Goal: Transaction & Acquisition: Purchase product/service

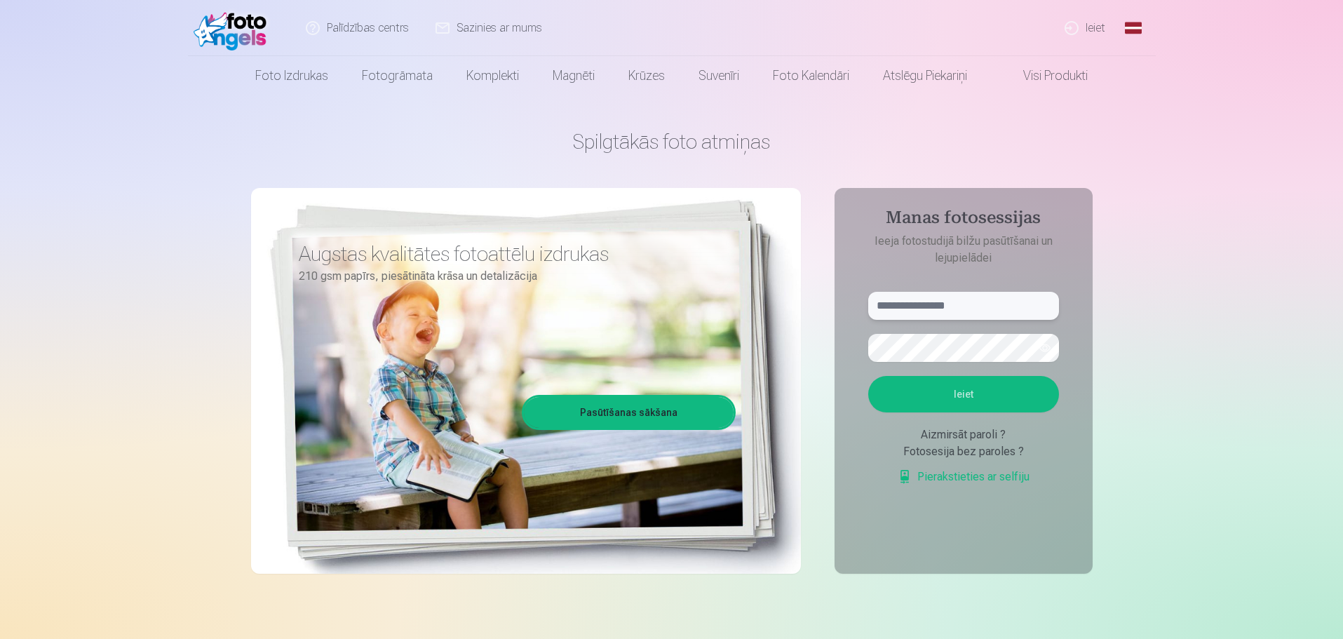
click at [952, 294] on input "text" at bounding box center [963, 306] width 191 height 28
type input "**********"
click at [868, 376] on button "Ieiet" at bounding box center [963, 394] width 191 height 36
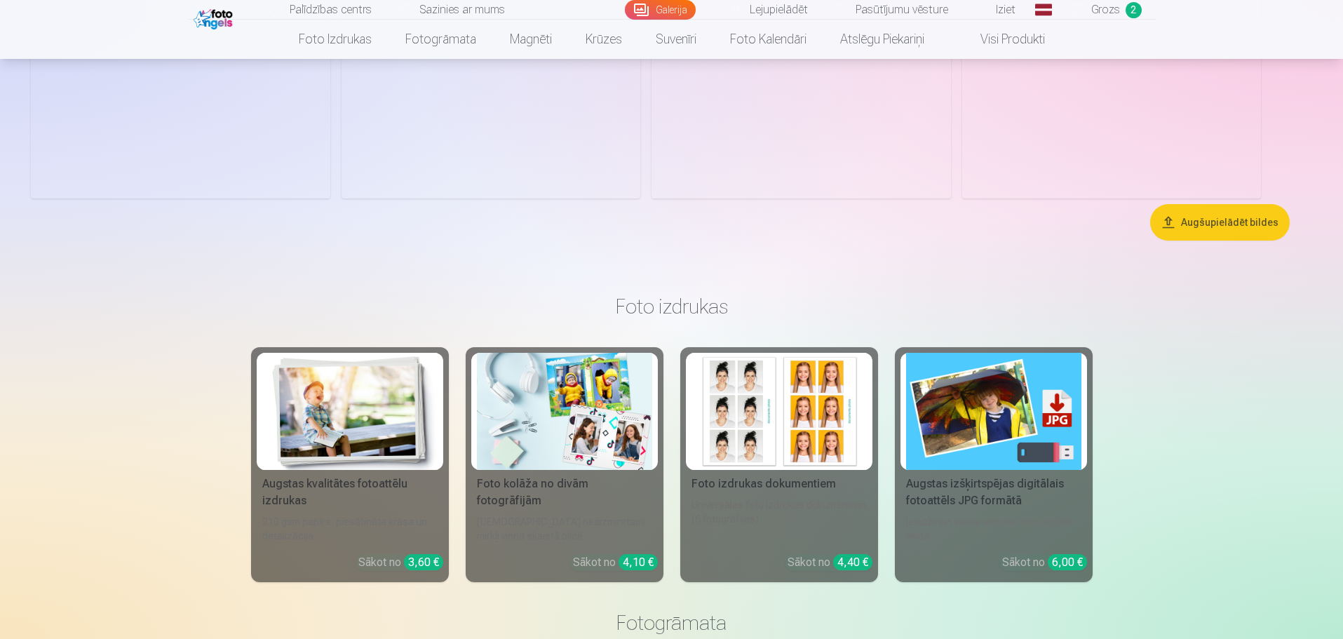
scroll to position [421, 0]
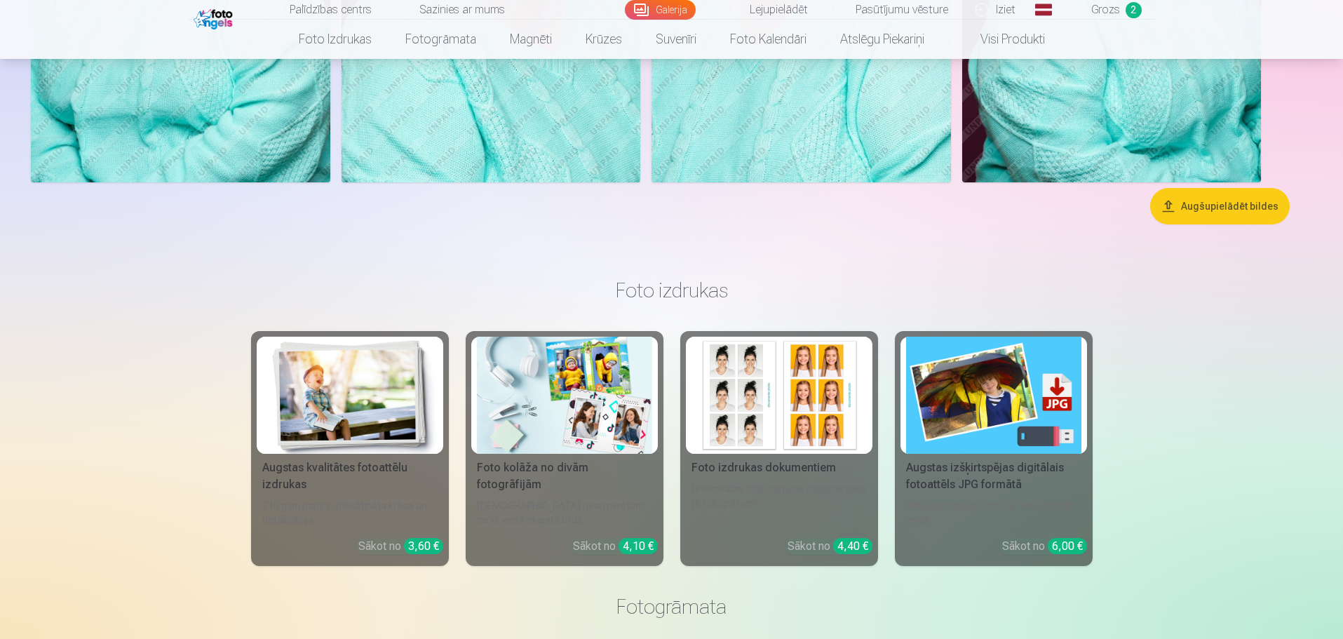
click at [781, 380] on img at bounding box center [779, 395] width 175 height 117
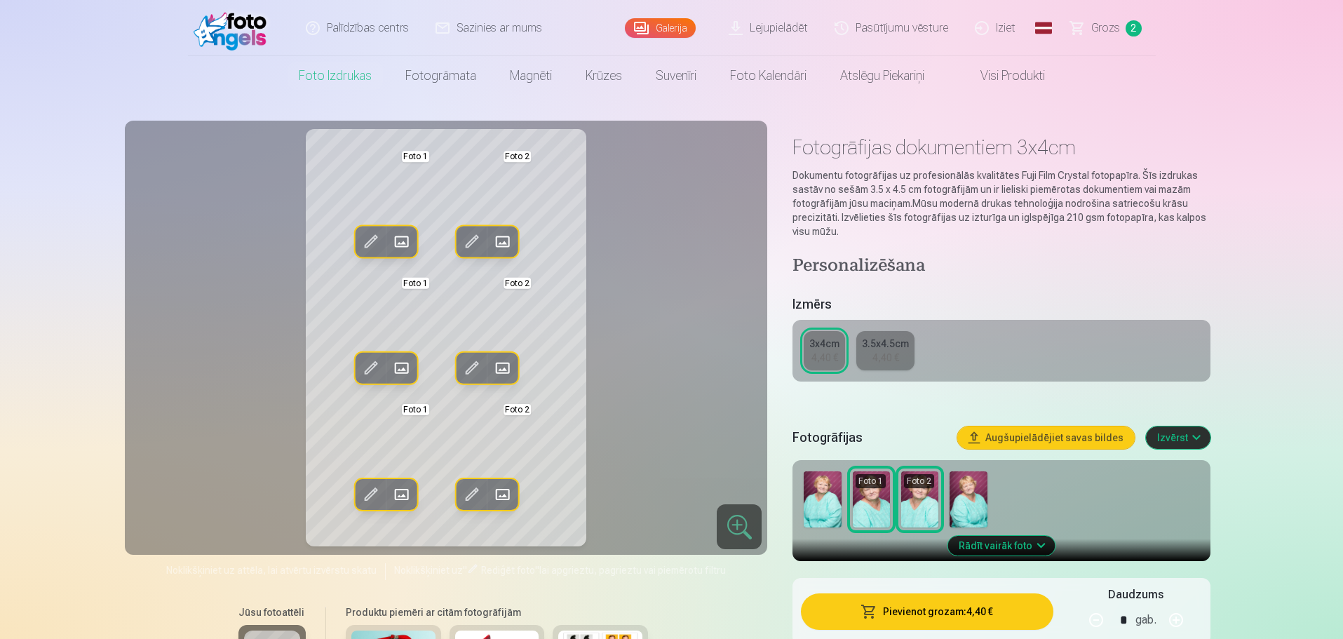
click at [877, 509] on img at bounding box center [871, 499] width 37 height 56
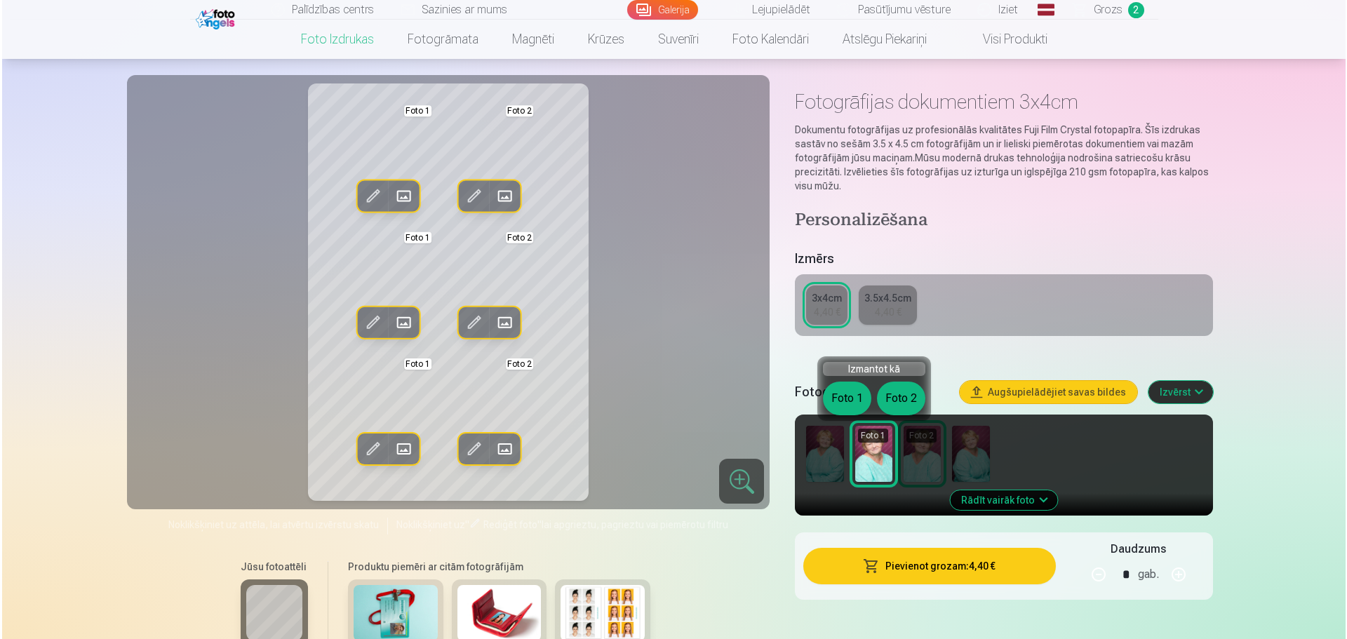
scroll to position [70, 0]
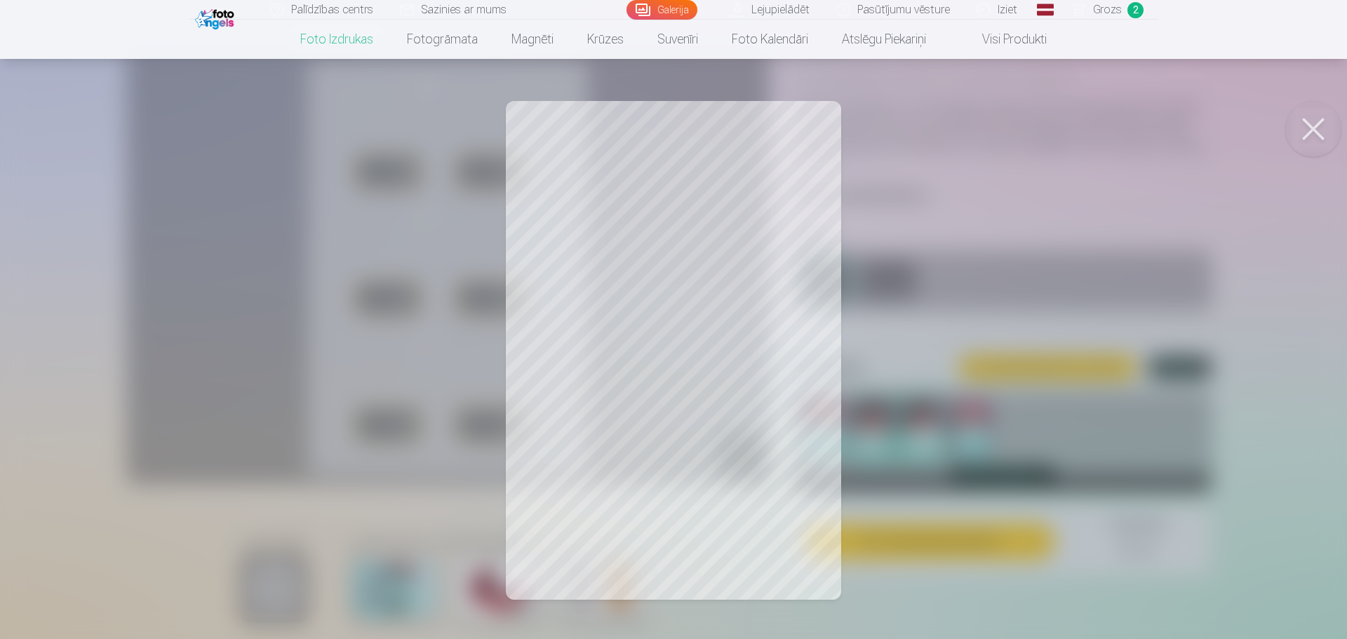
click at [1305, 124] on button at bounding box center [1313, 129] width 56 height 56
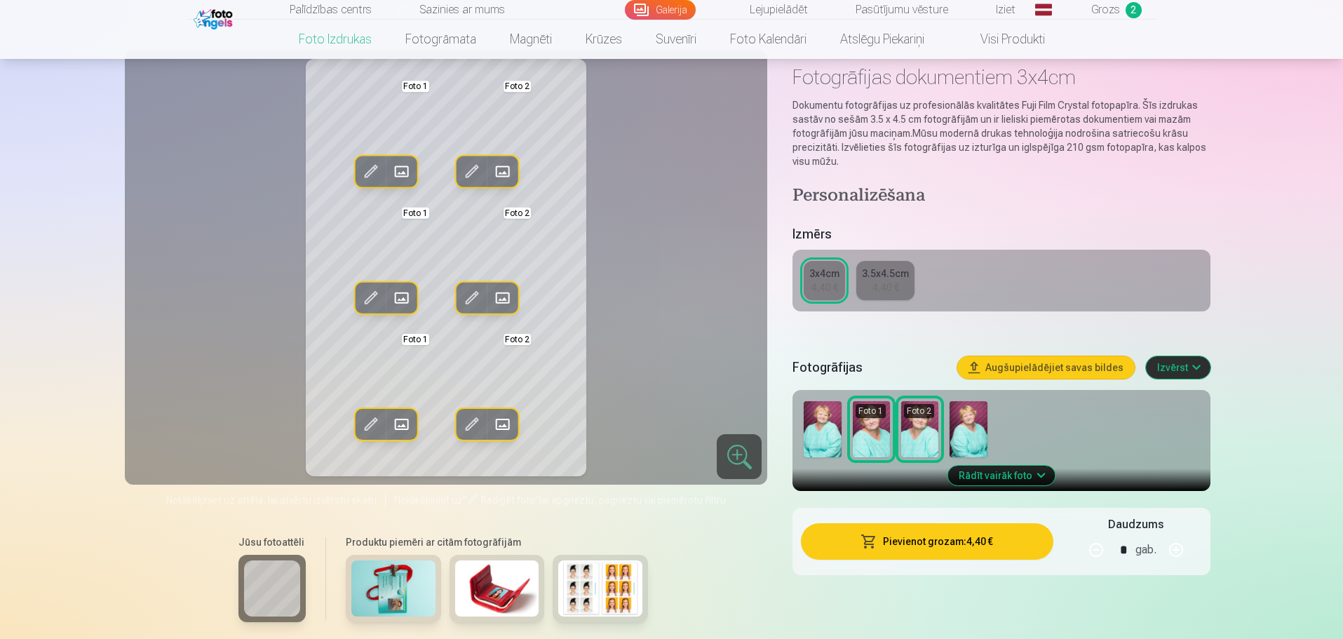
click at [939, 548] on button "Pievienot grozam : 4,40 €" at bounding box center [927, 541] width 252 height 36
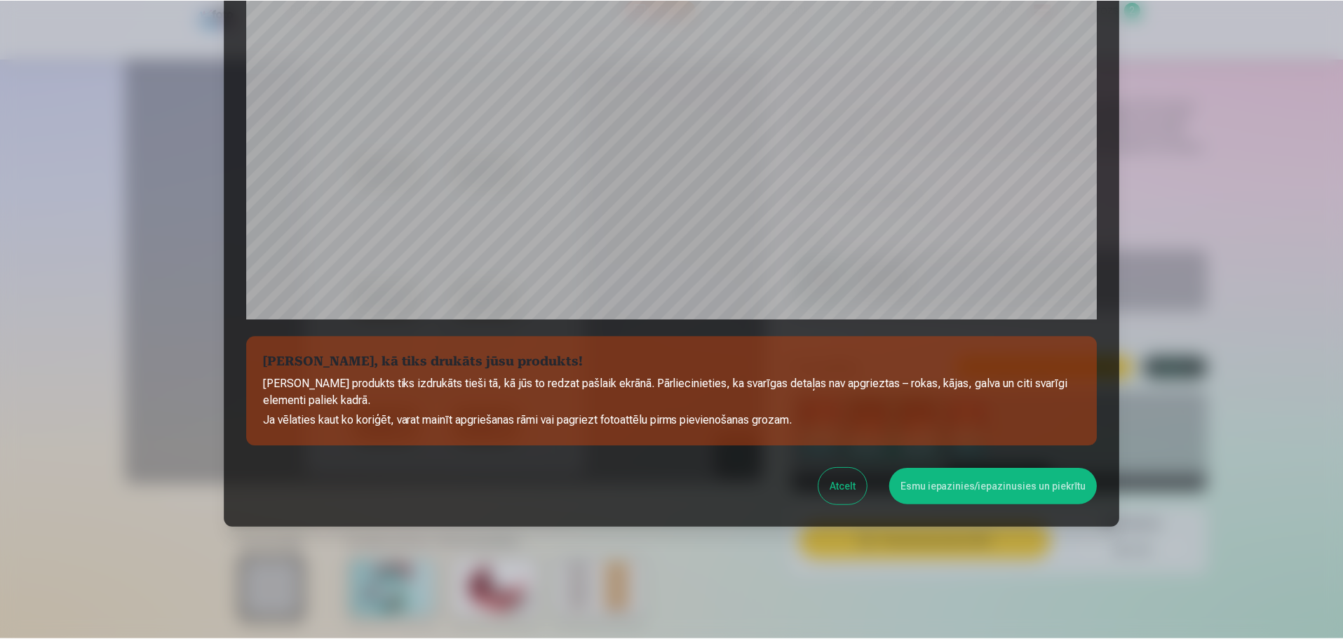
scroll to position [371, 0]
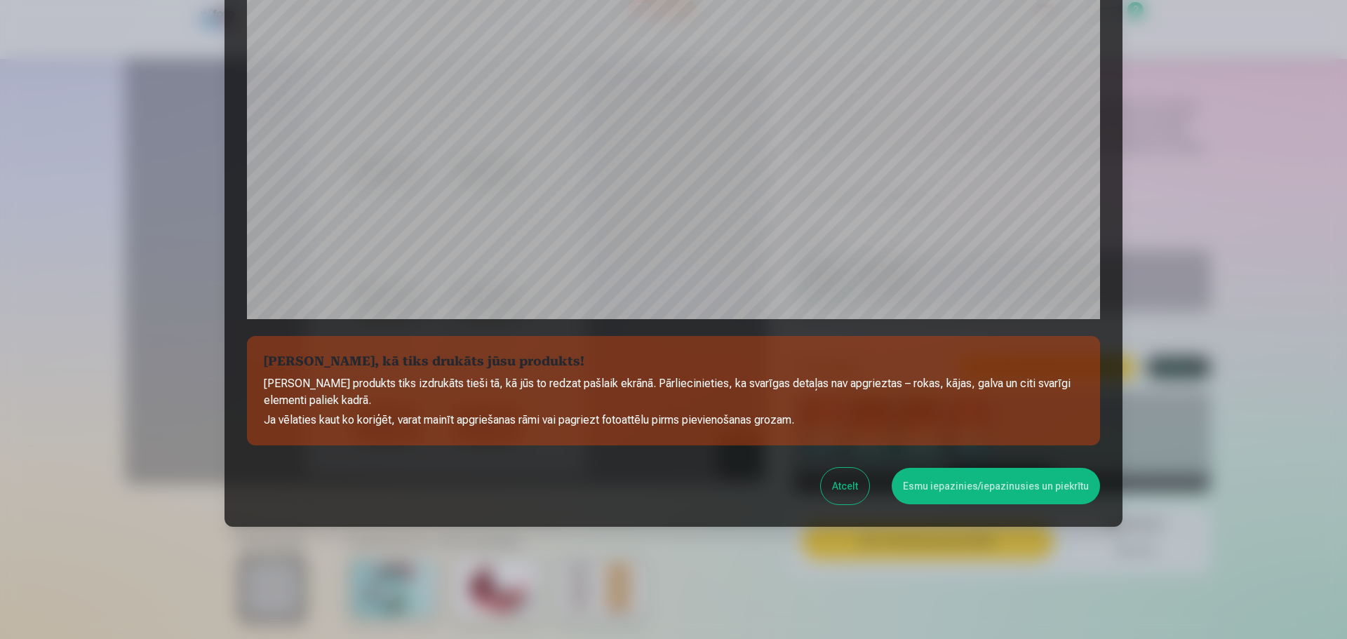
click at [942, 492] on button "Esmu iepazinies/iepazinusies un piekrītu" at bounding box center [996, 486] width 208 height 36
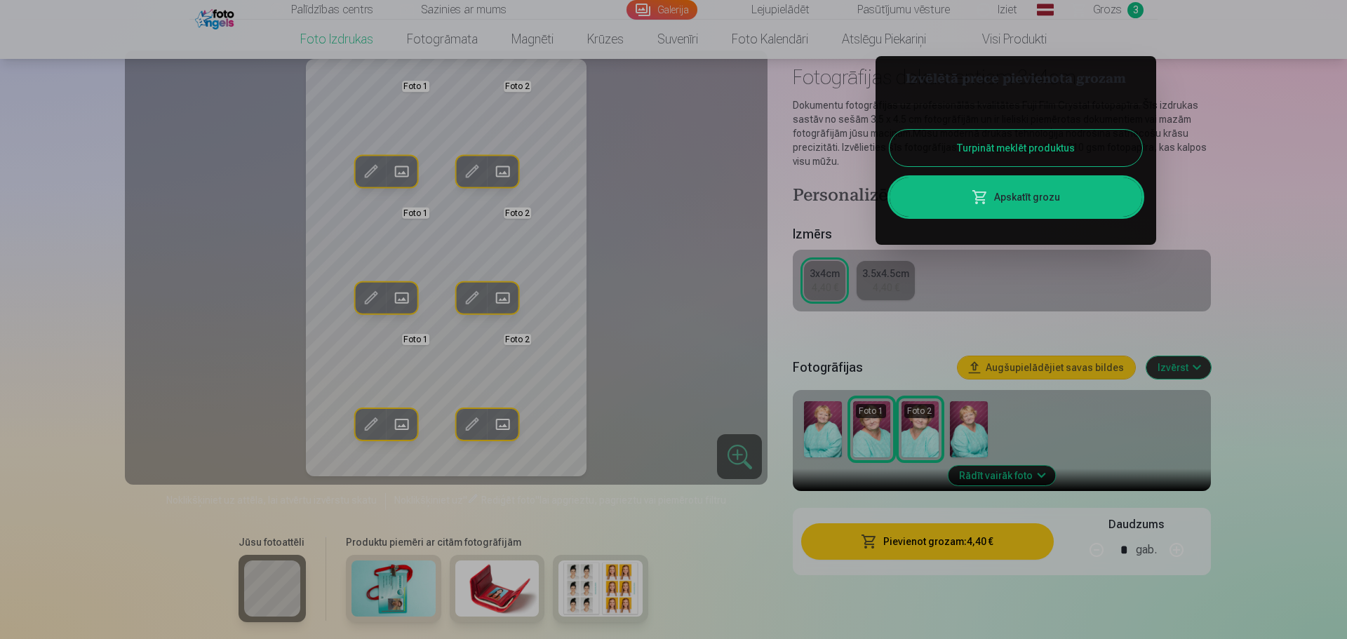
click at [226, 154] on div at bounding box center [673, 319] width 1347 height 639
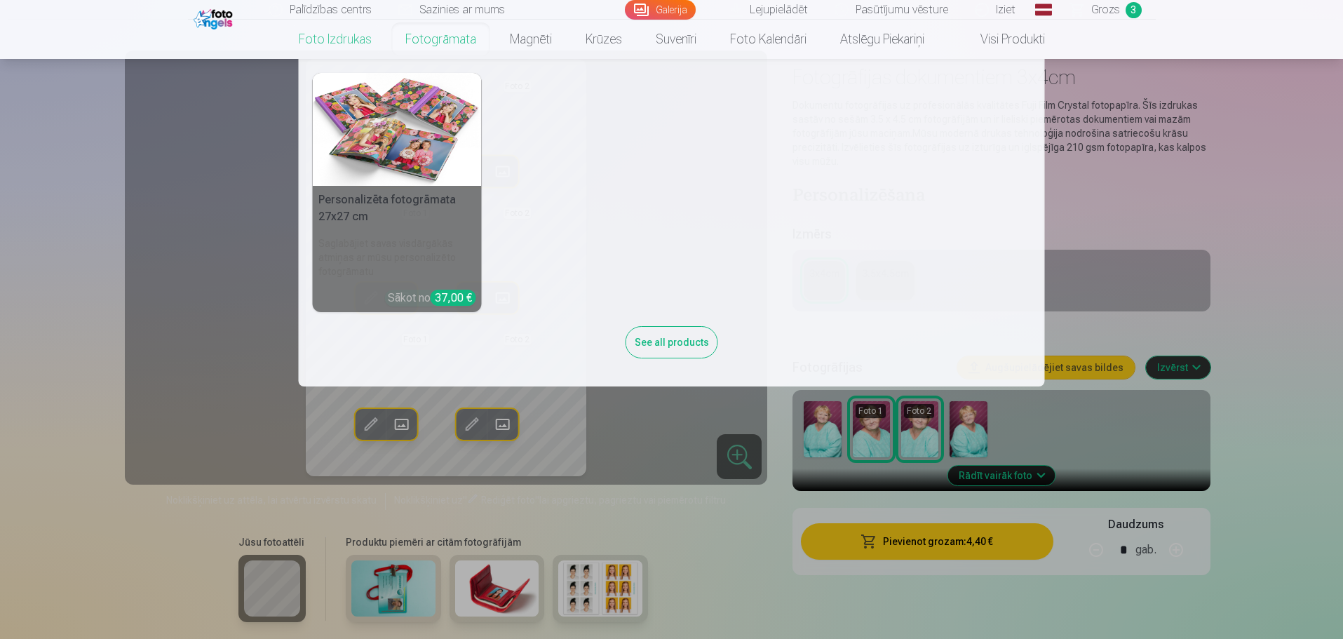
click at [461, 30] on link "Fotogrāmata" at bounding box center [441, 39] width 105 height 39
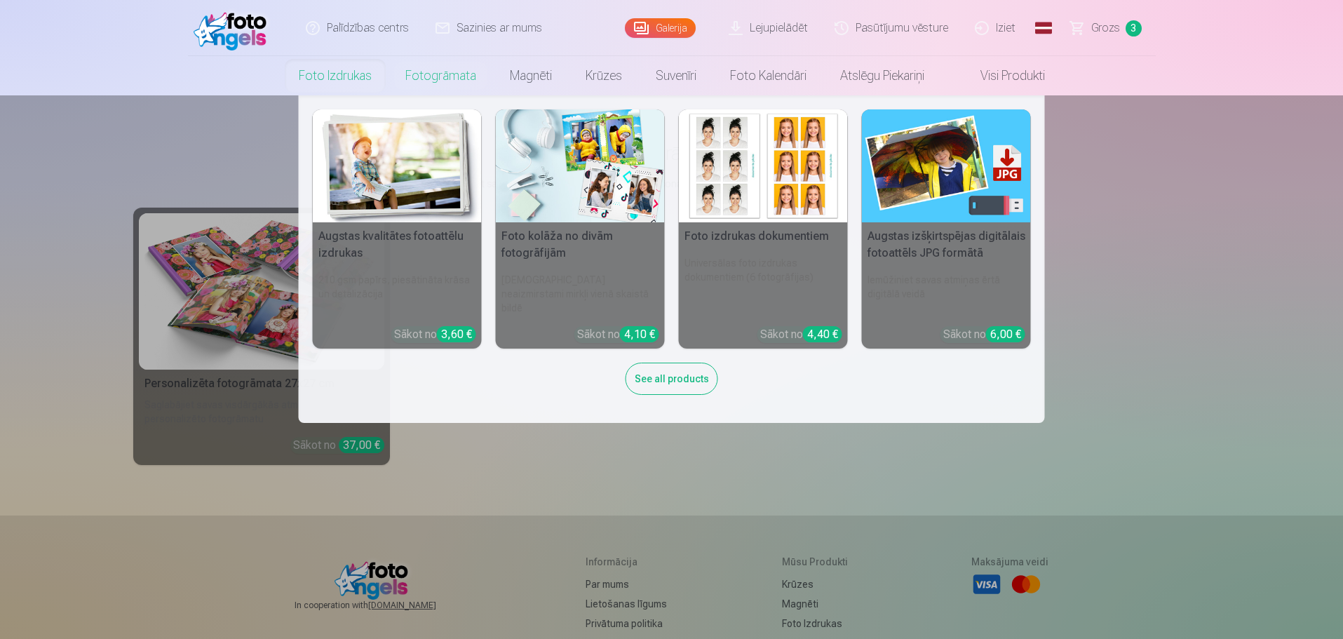
click at [345, 76] on link "Foto izdrukas" at bounding box center [335, 75] width 107 height 39
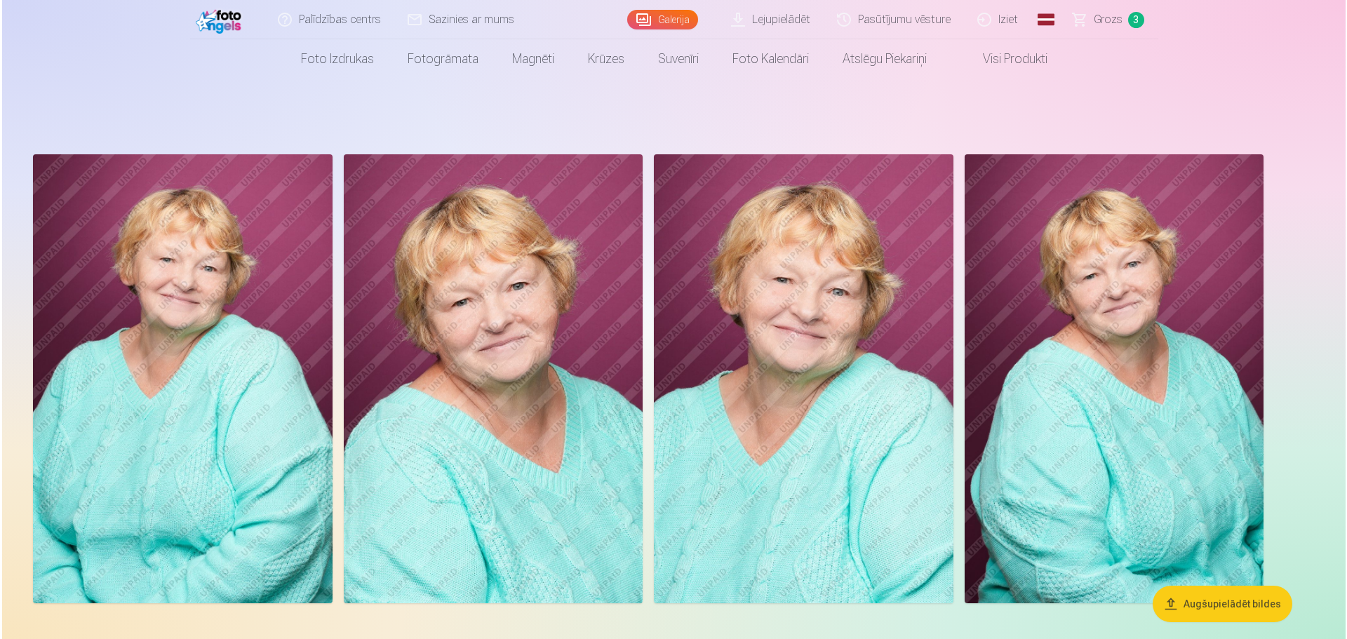
scroll to position [70, 0]
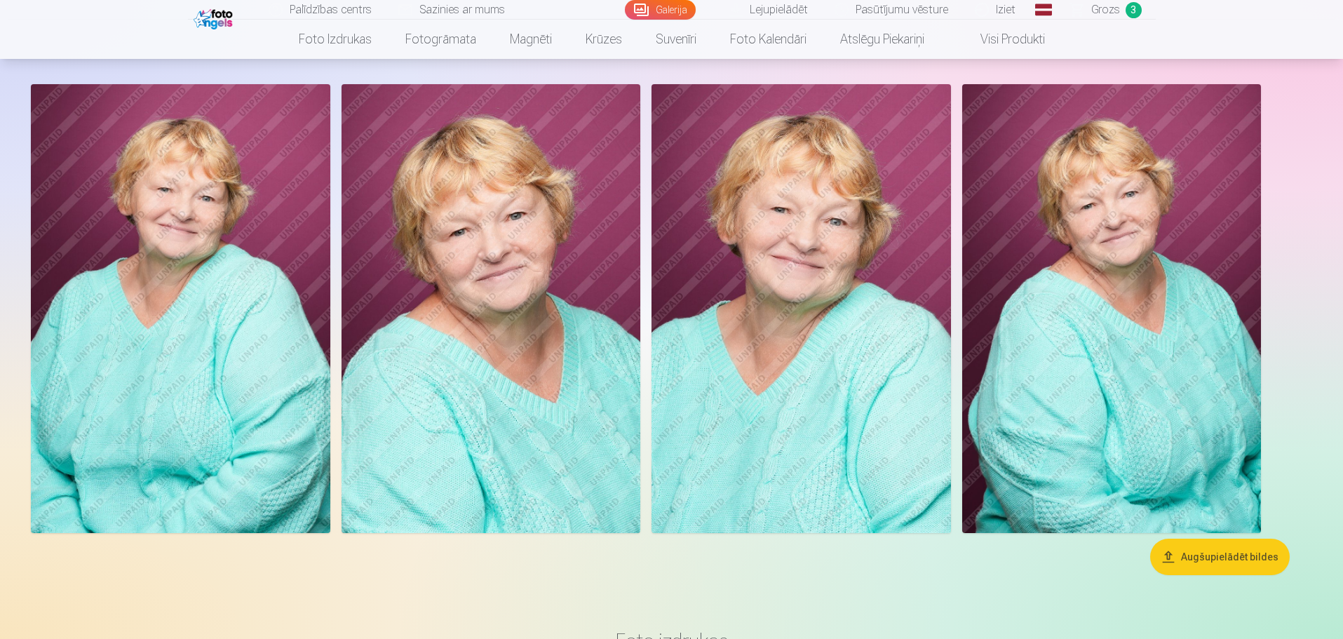
click at [118, 267] on img at bounding box center [181, 308] width 300 height 449
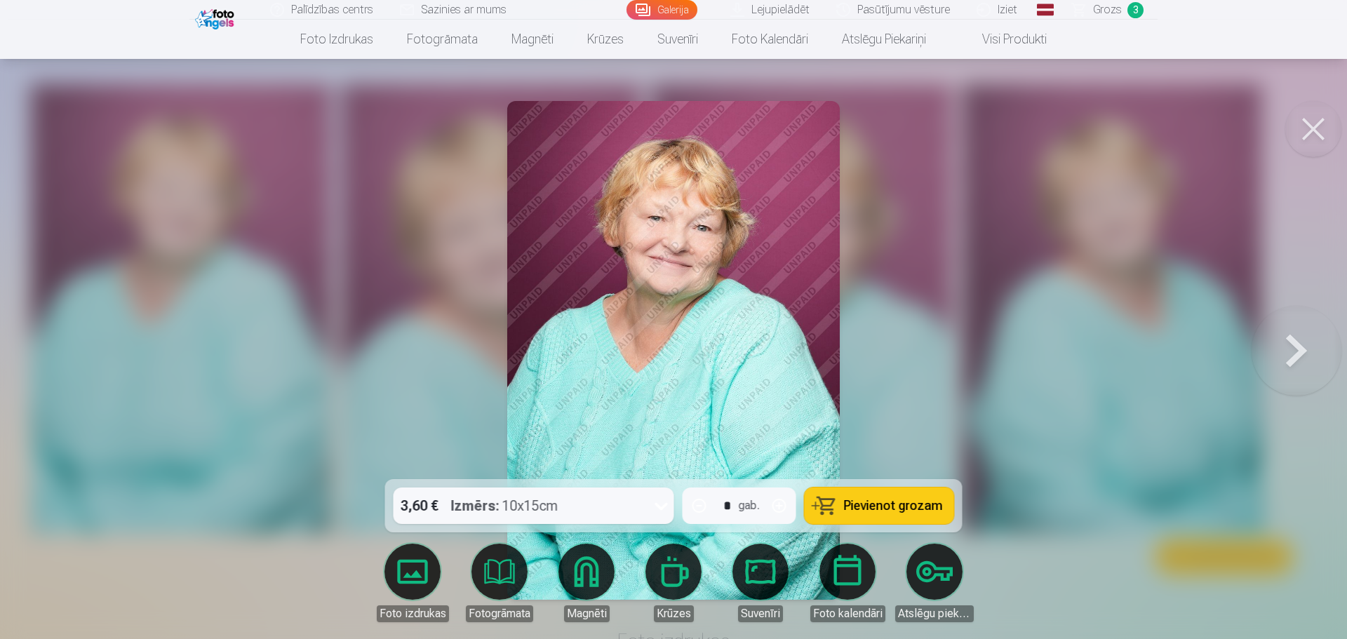
click at [890, 512] on span "Pievienot grozam" at bounding box center [893, 505] width 99 height 13
click at [1113, 19] on div "Palīdzības centrs Sazinies ar mums Galerija Lejupielādēt Pasūtījumu vēsture Izi…" at bounding box center [673, 10] width 968 height 20
click at [1114, 13] on span "Grozs" at bounding box center [1107, 9] width 29 height 17
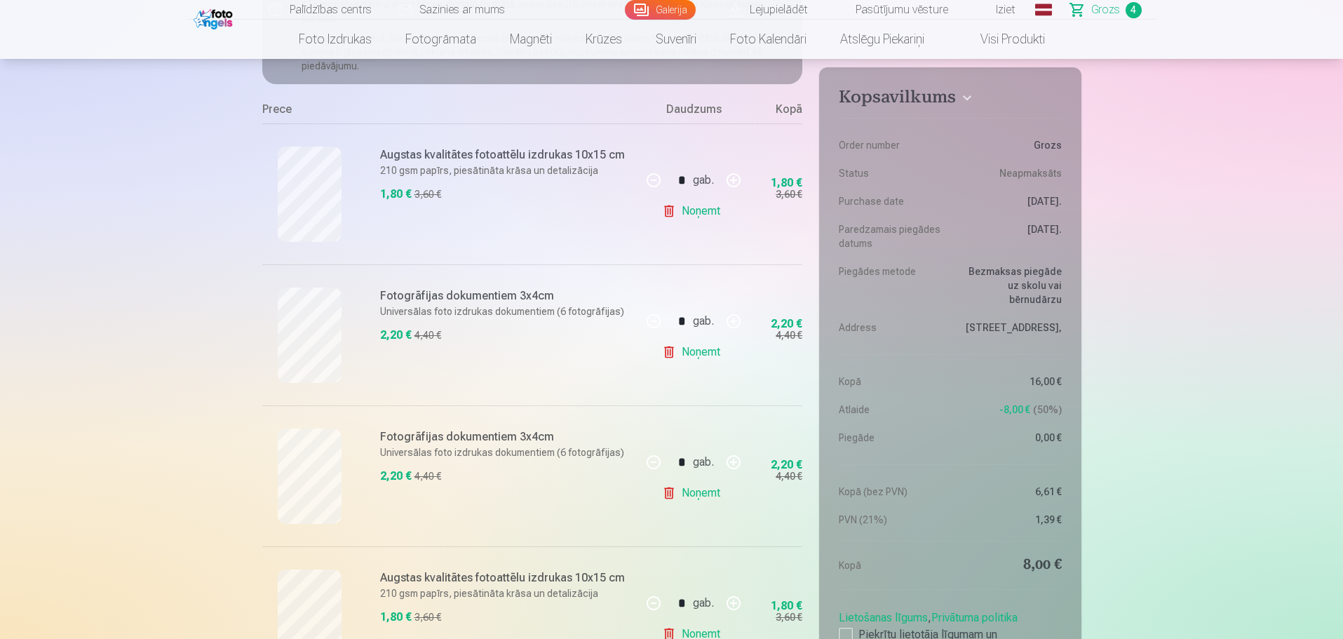
scroll to position [281, 0]
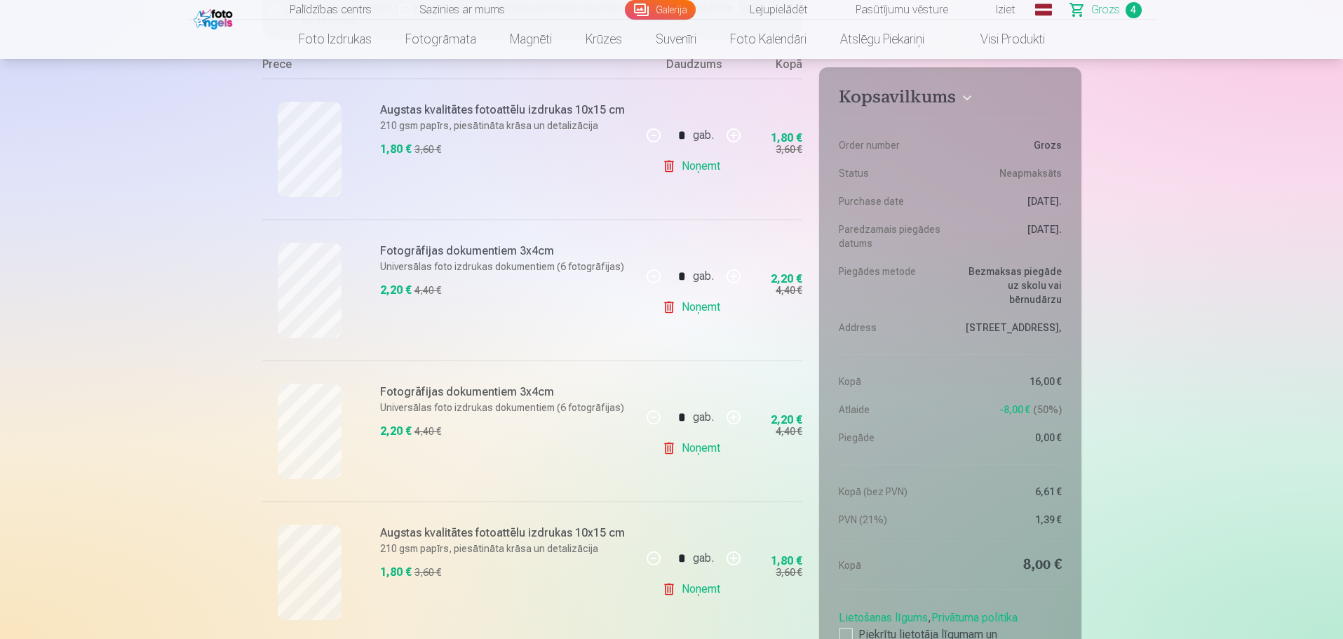
click at [731, 558] on button "button" at bounding box center [734, 559] width 34 height 34
type input "*"
click at [673, 589] on link "Noņemt" at bounding box center [694, 589] width 64 height 28
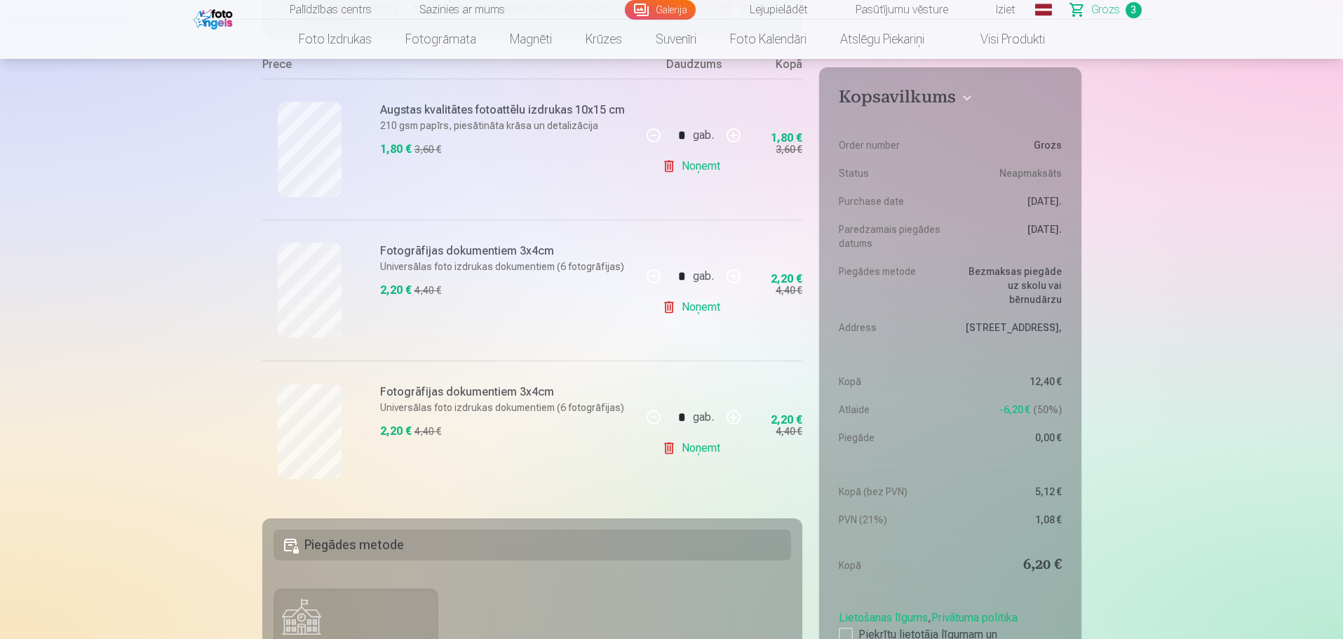
click at [697, 447] on link "Noņemt" at bounding box center [694, 448] width 64 height 28
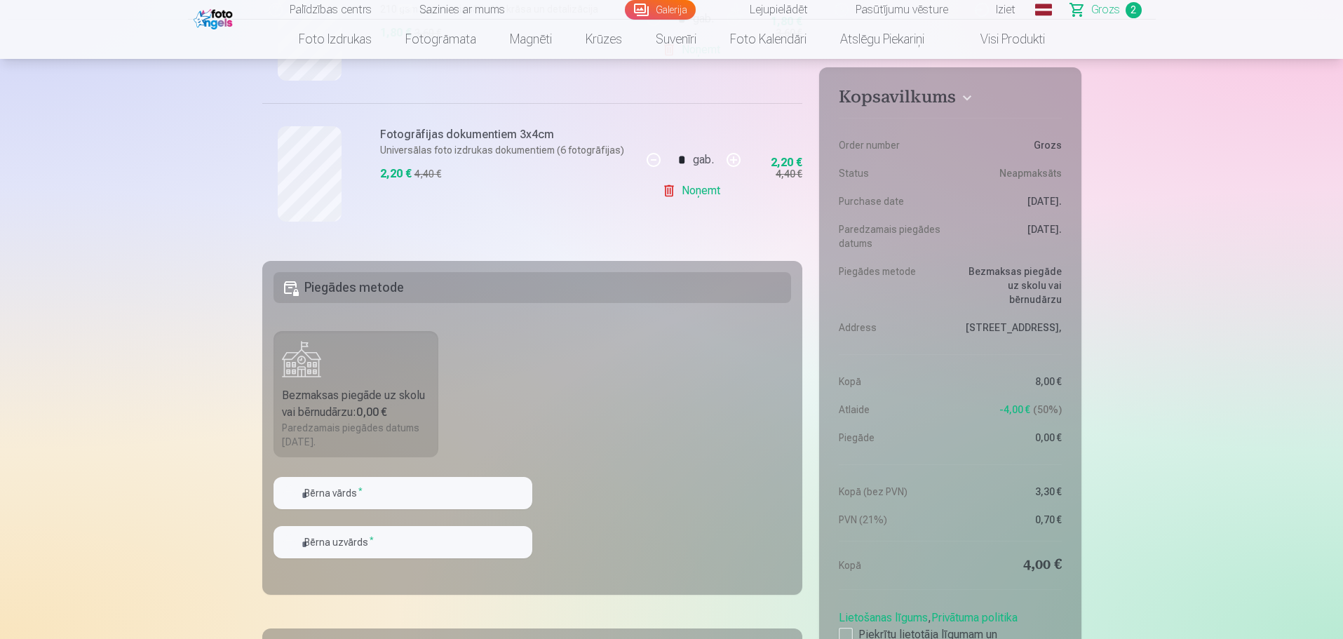
scroll to position [421, 0]
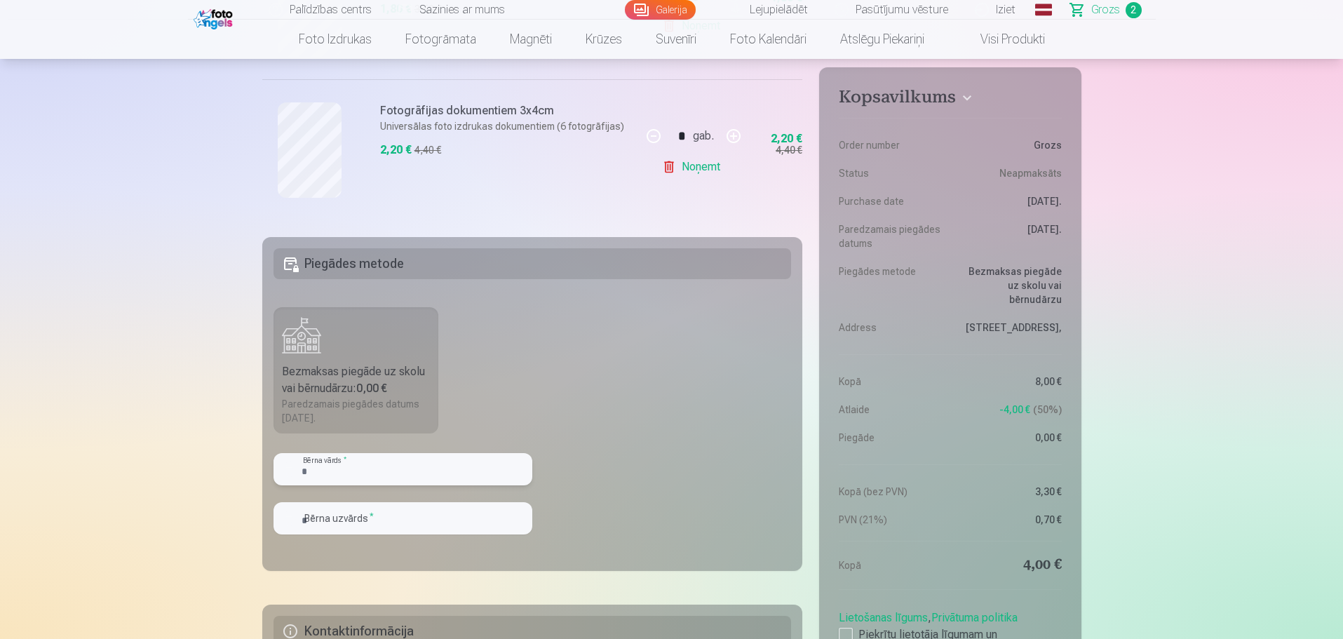
click at [429, 471] on input "text" at bounding box center [403, 469] width 259 height 32
type input "****"
click at [372, 510] on input "text" at bounding box center [403, 518] width 259 height 32
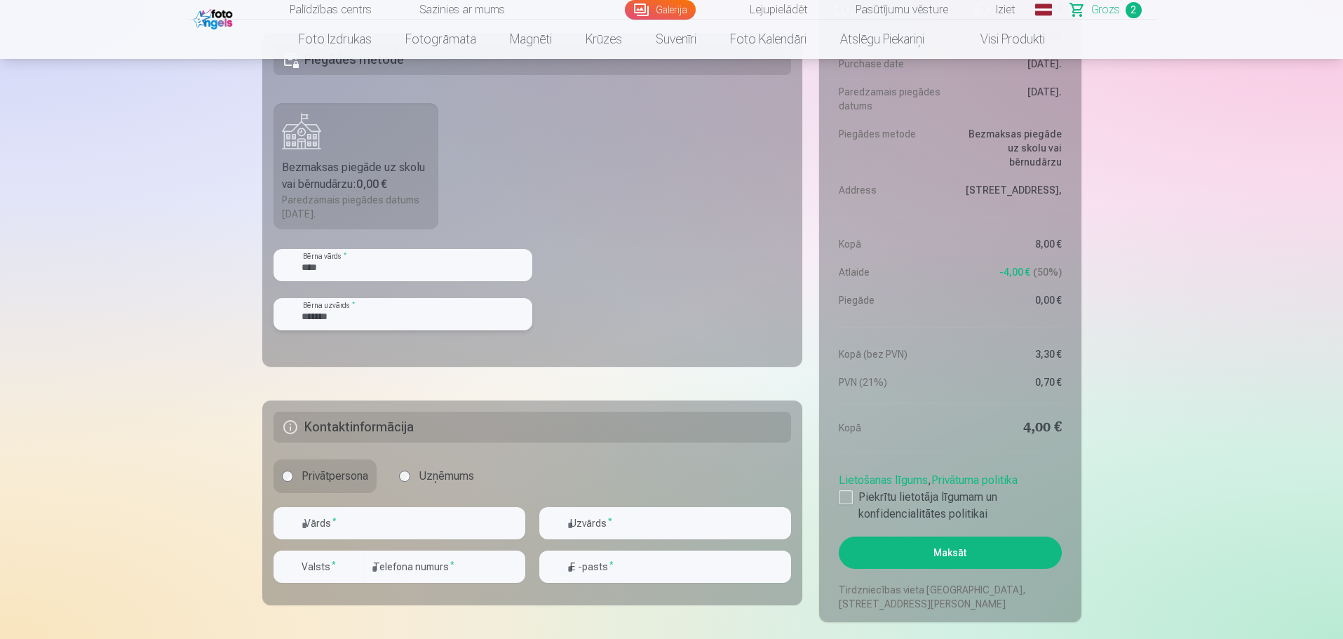
scroll to position [631, 0]
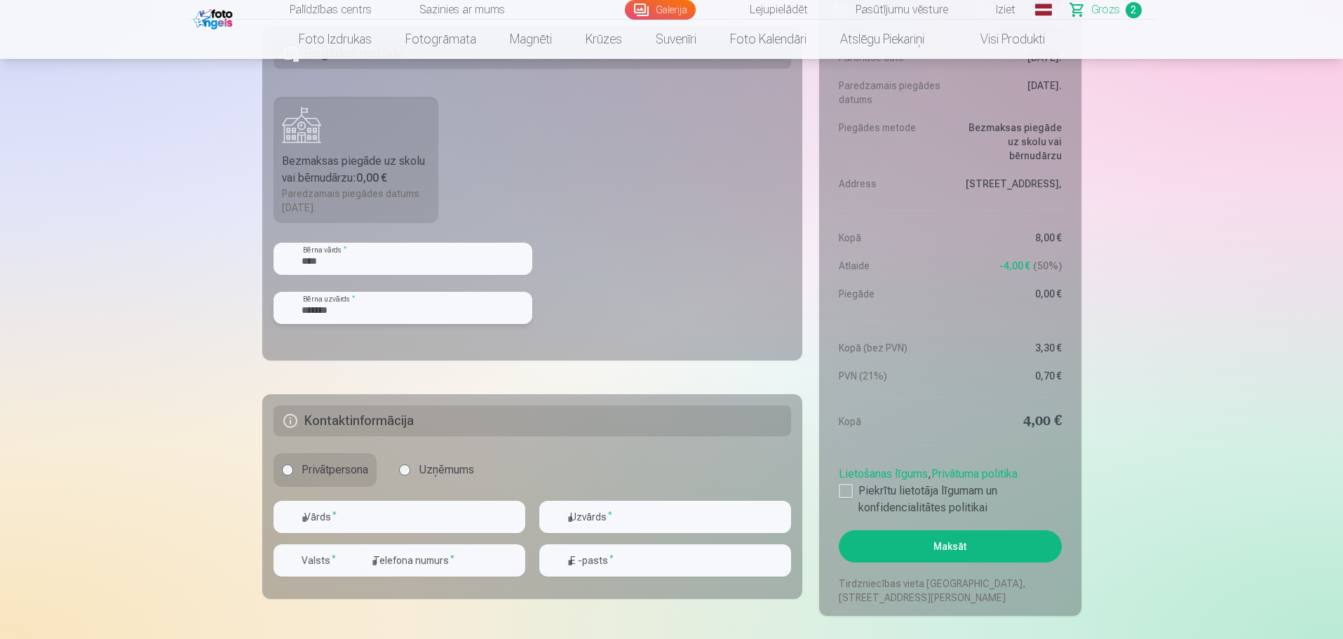
type input "*******"
click at [342, 515] on input "text" at bounding box center [400, 517] width 252 height 32
type input "****"
click at [643, 521] on input "text" at bounding box center [665, 517] width 252 height 32
type input "*******"
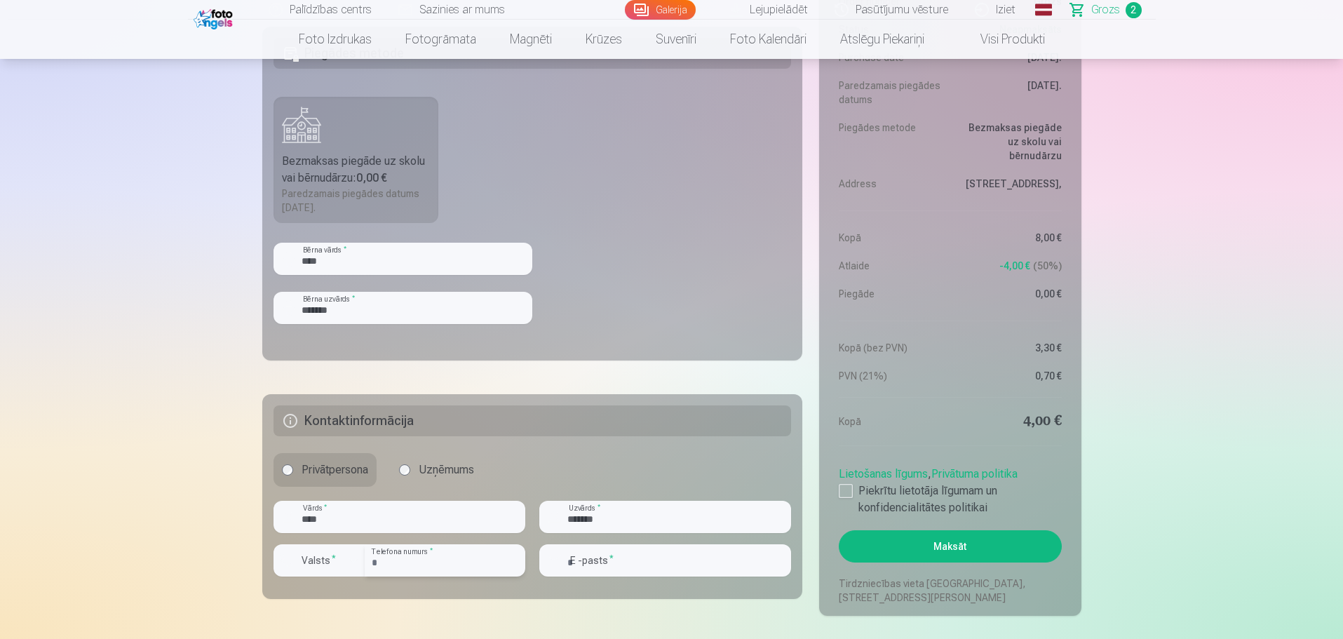
click at [433, 561] on input "number" at bounding box center [445, 560] width 161 height 32
click at [321, 549] on button "Valsts *" at bounding box center [319, 560] width 91 height 32
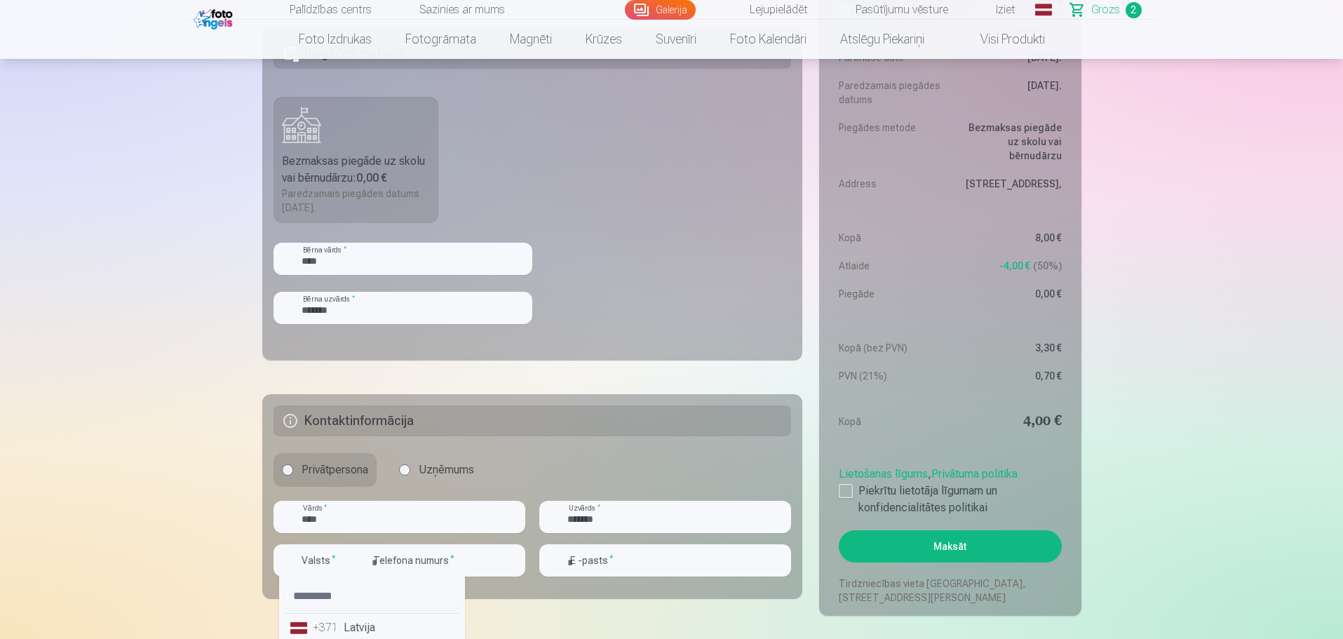
scroll to position [635, 0]
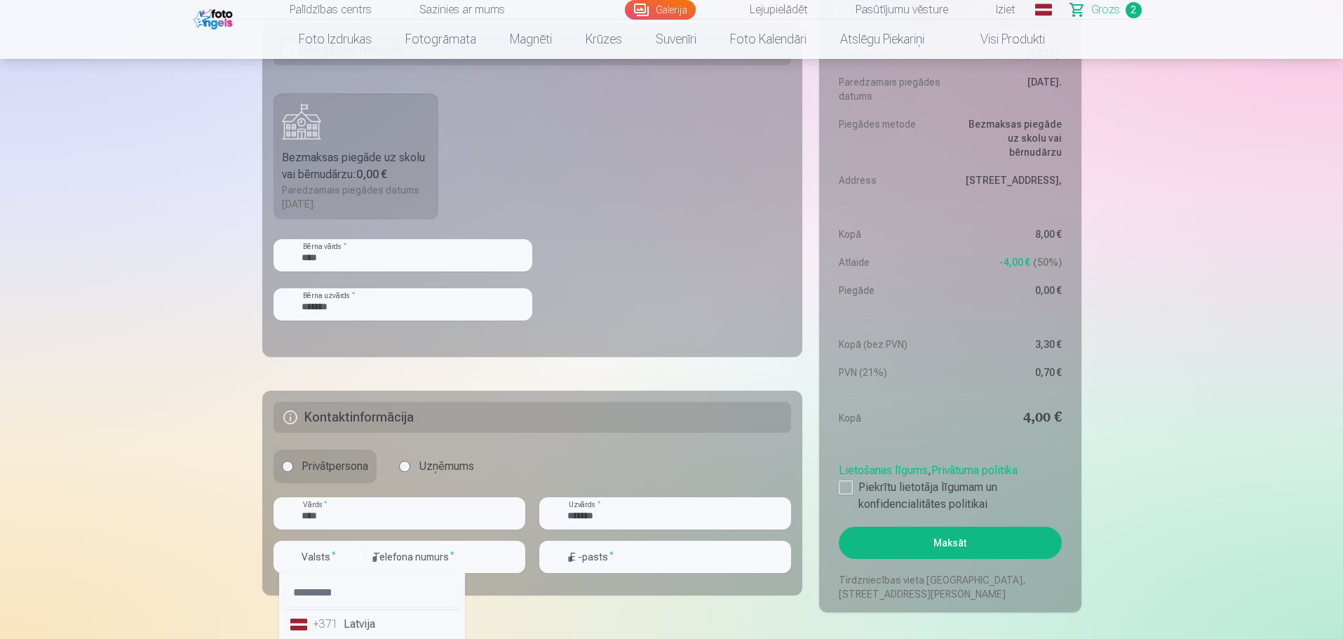
click at [356, 624] on li "+371 Latvija" at bounding box center [372, 624] width 175 height 28
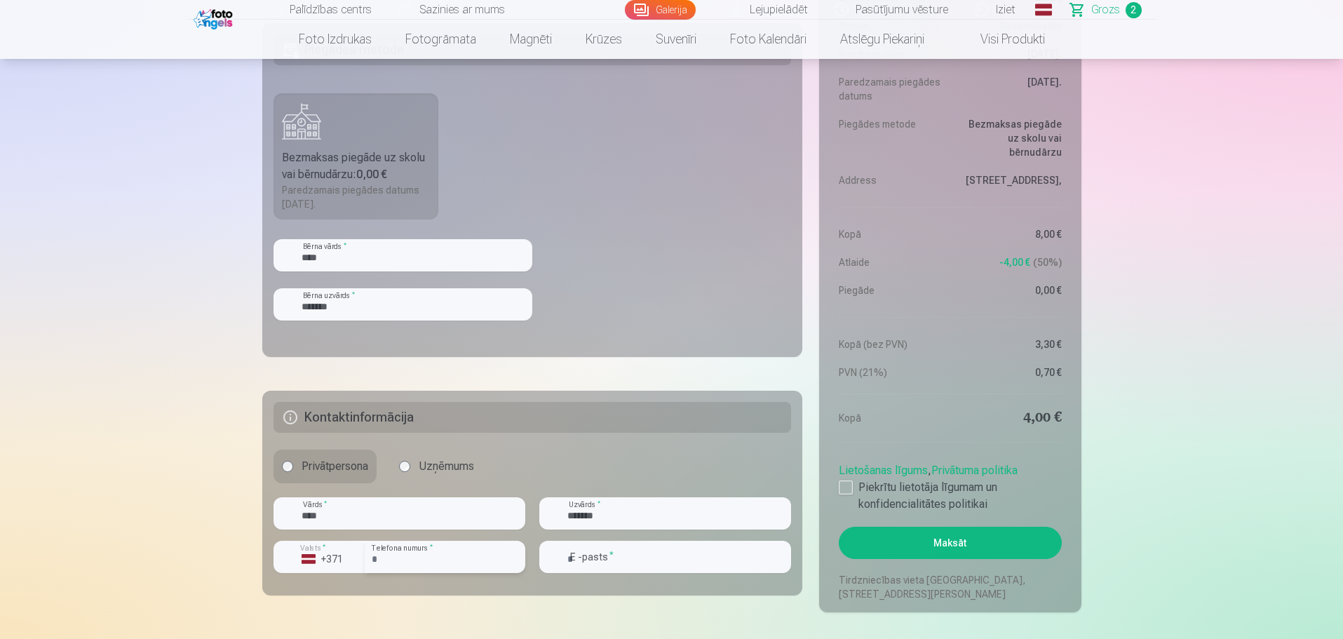
click at [441, 560] on input "number" at bounding box center [445, 557] width 161 height 32
type input "********"
click at [621, 573] on div at bounding box center [665, 578] width 252 height 11
click at [620, 561] on input "email" at bounding box center [665, 557] width 252 height 32
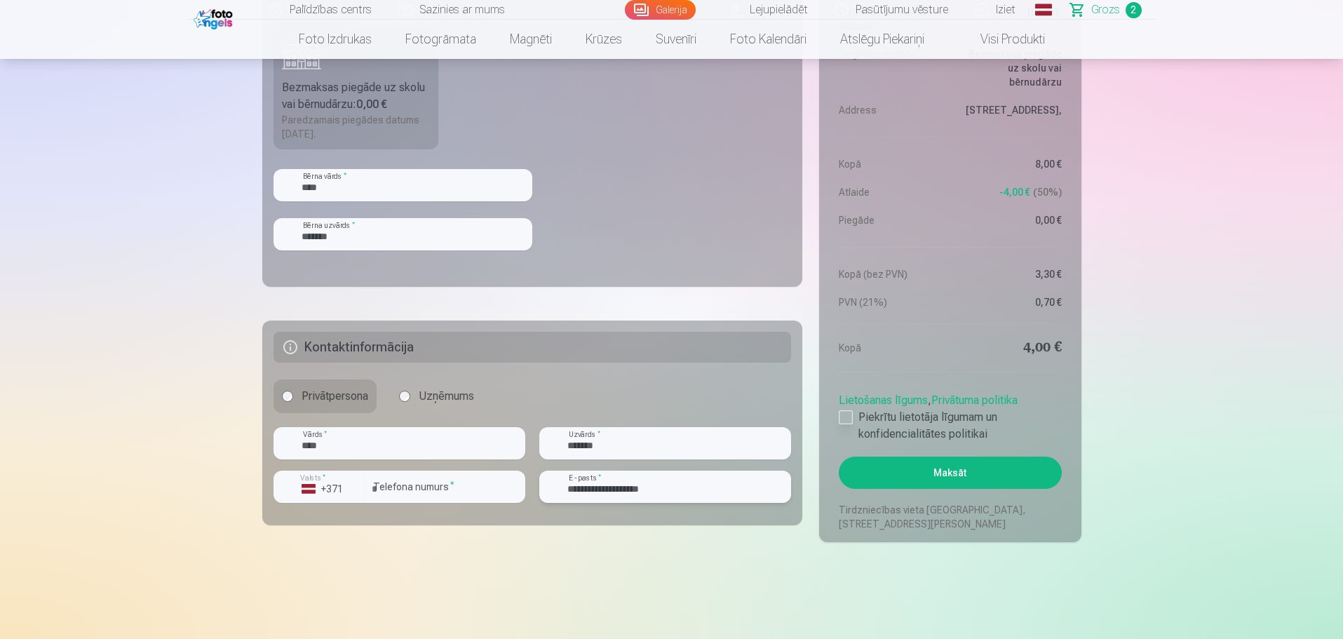
type input "**********"
click at [851, 417] on div at bounding box center [846, 417] width 14 height 14
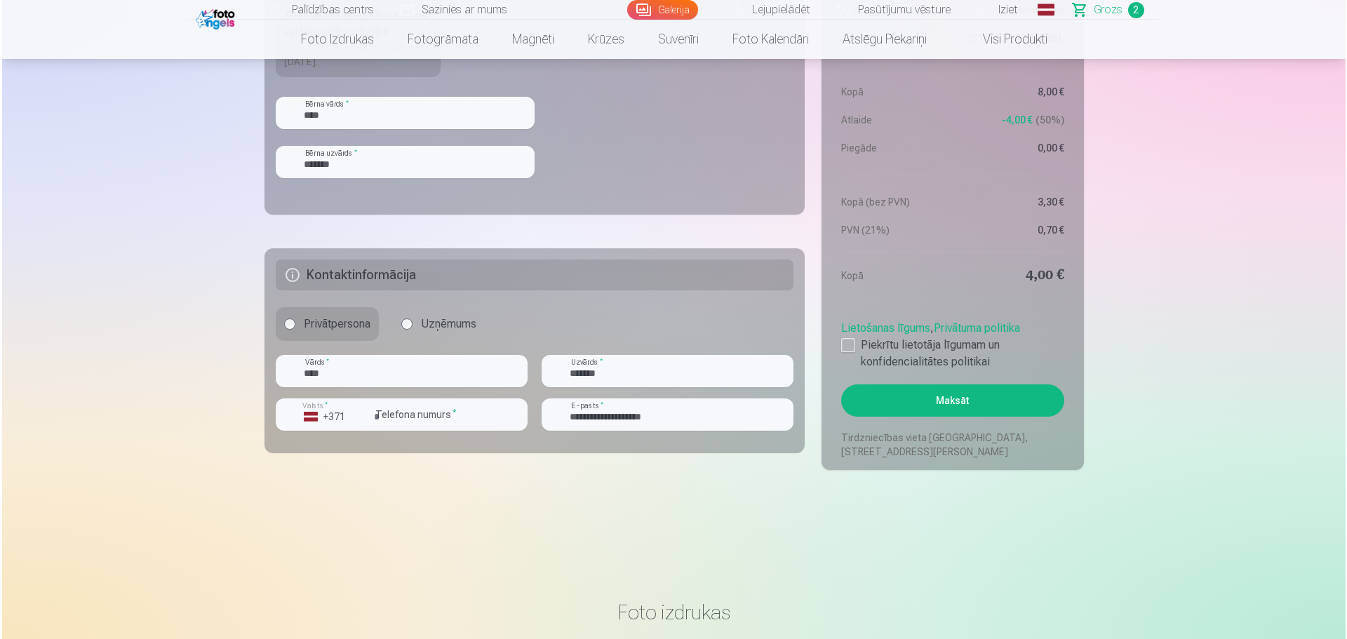
scroll to position [845, 0]
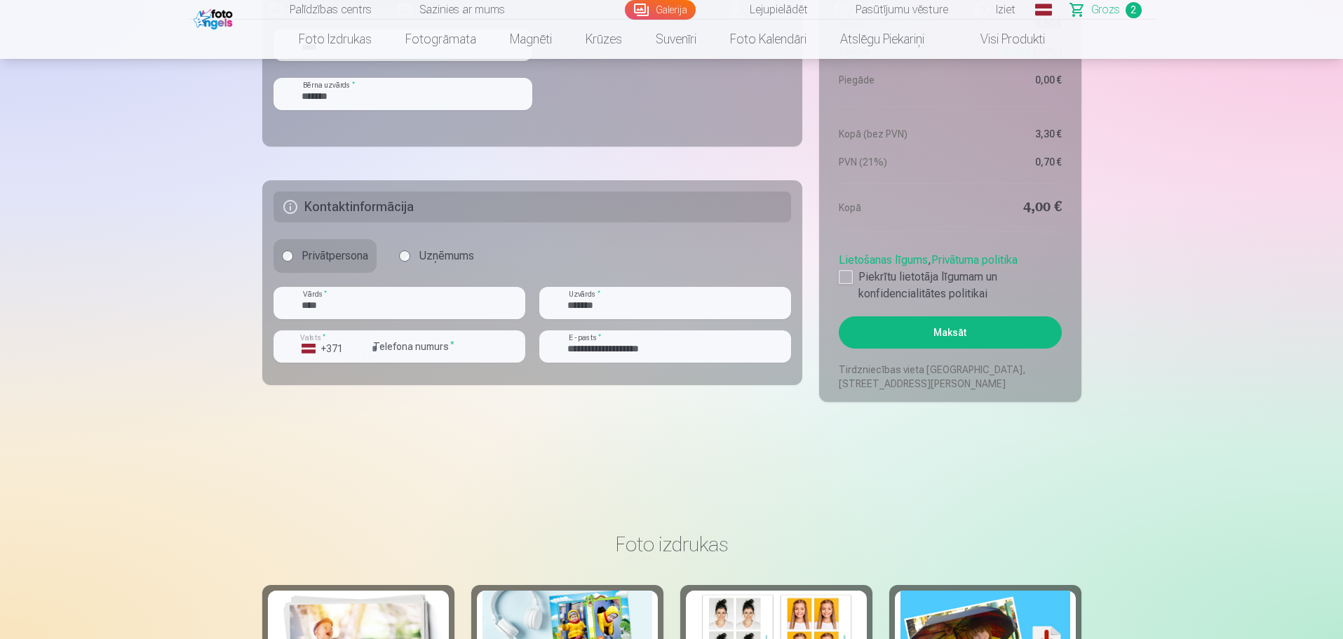
click at [953, 330] on button "Maksāt" at bounding box center [950, 332] width 222 height 32
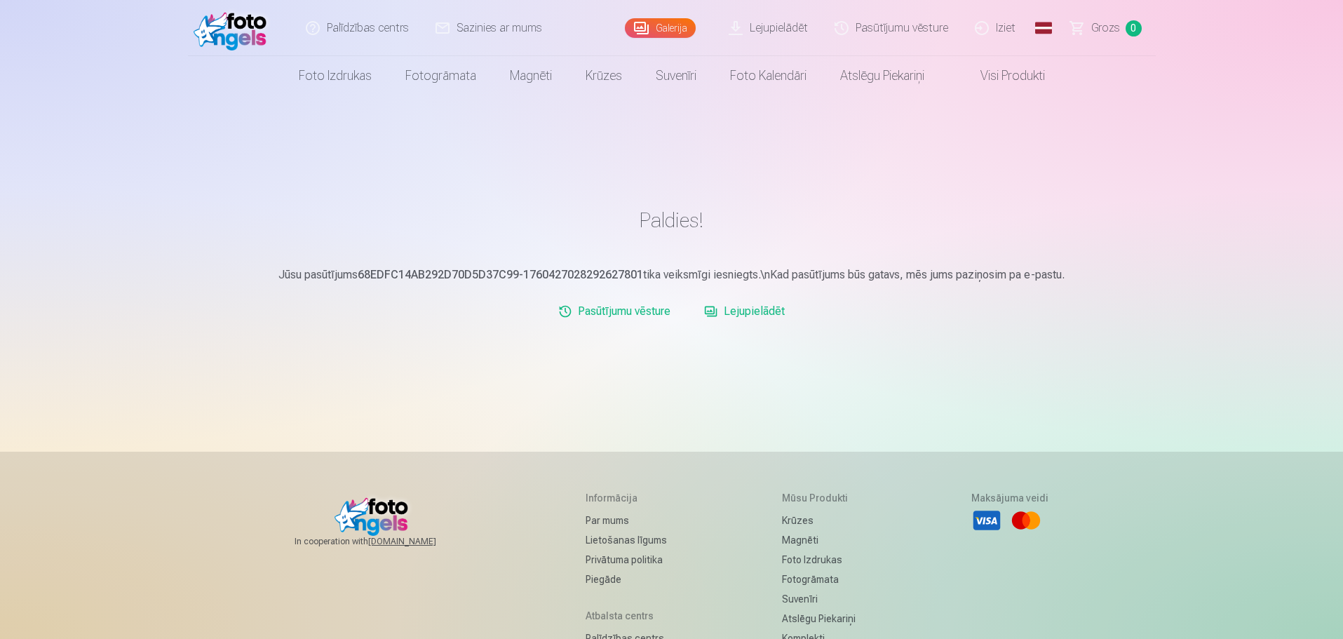
click at [1009, 26] on link "Iziet" at bounding box center [995, 28] width 67 height 56
